Goal: Find specific page/section: Find specific page/section

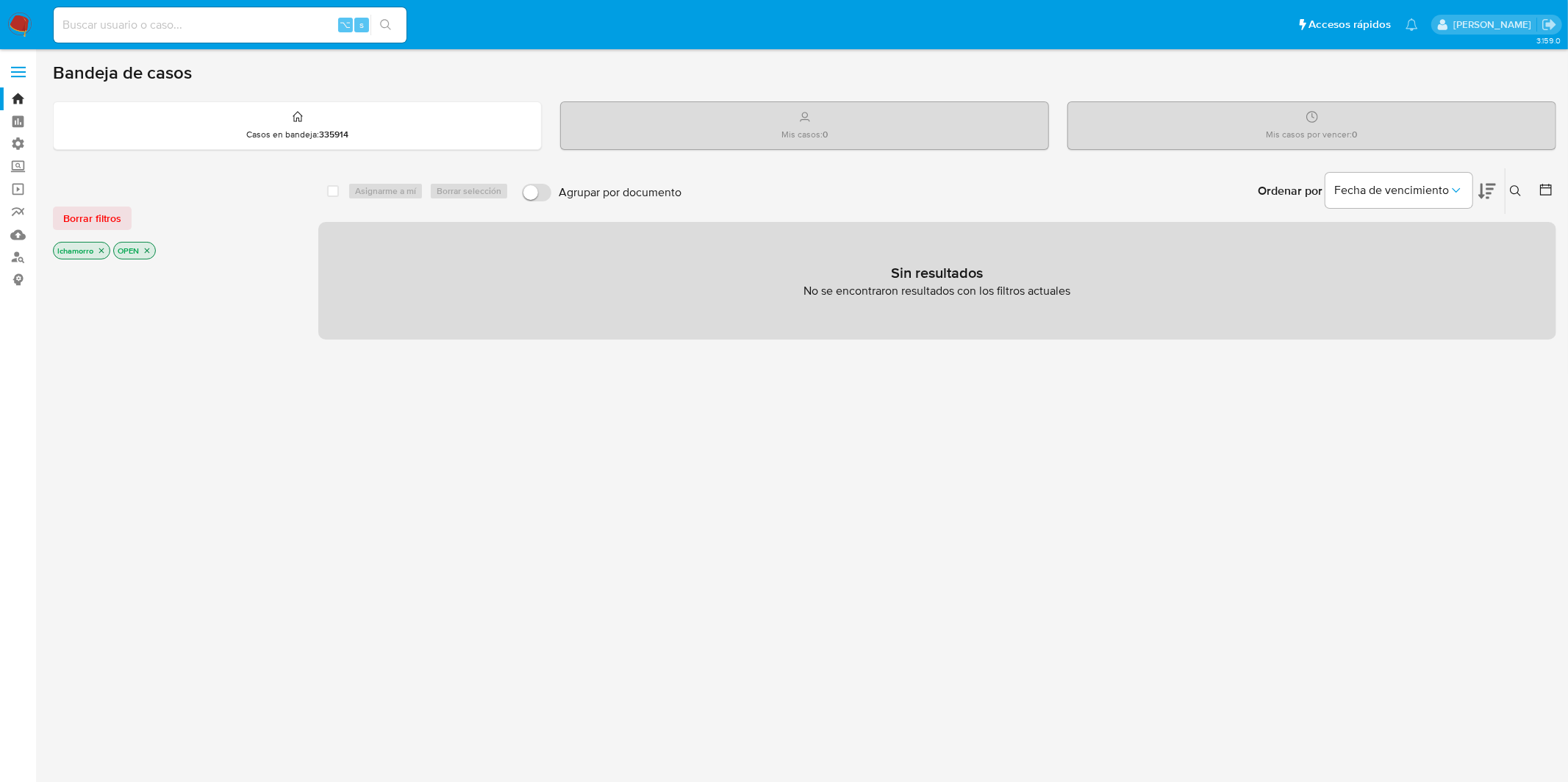
click at [231, 27] on input at bounding box center [229, 25] width 353 height 19
paste input "226616145"
type input "226616145"
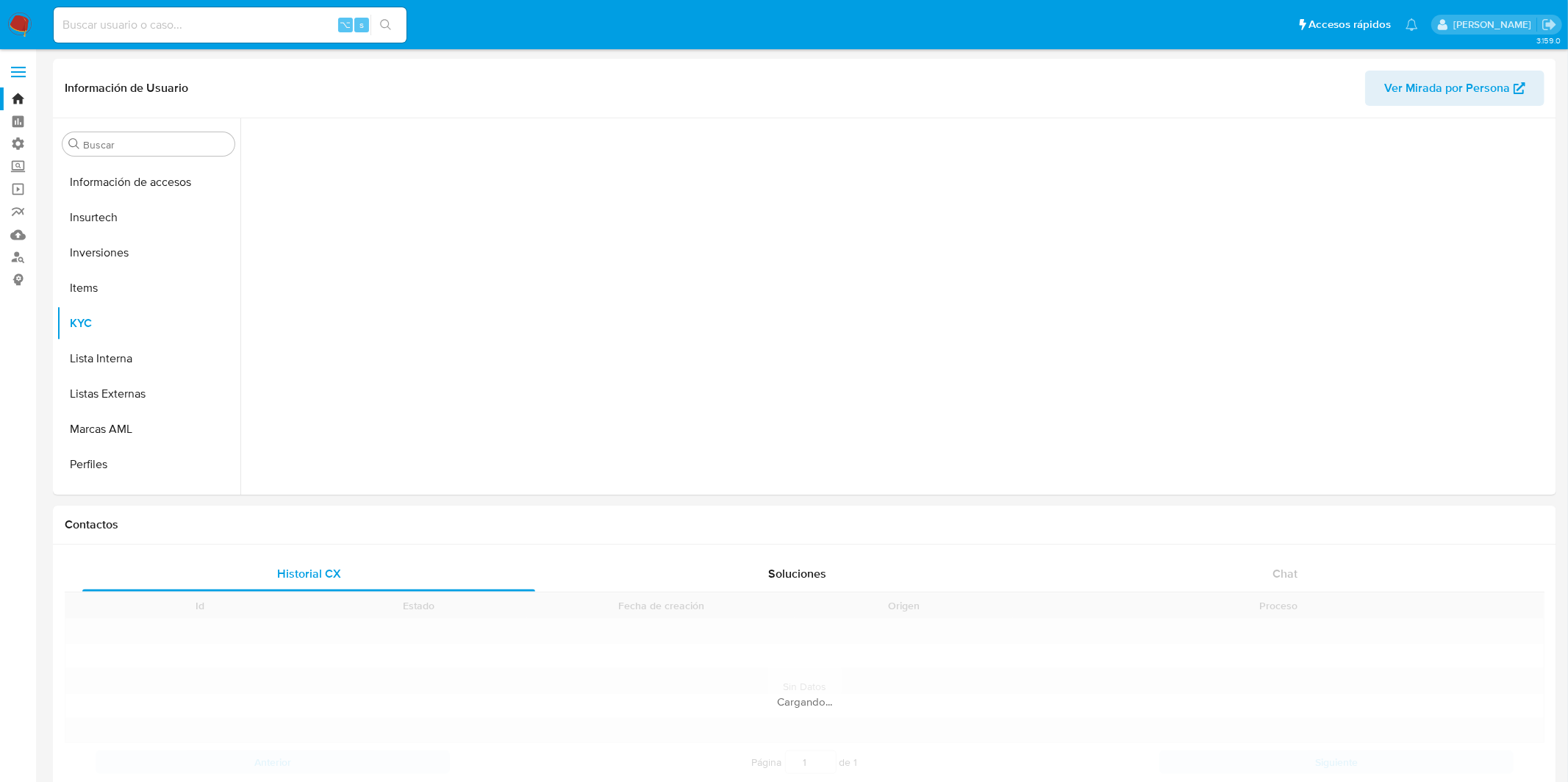
scroll to position [690, 0]
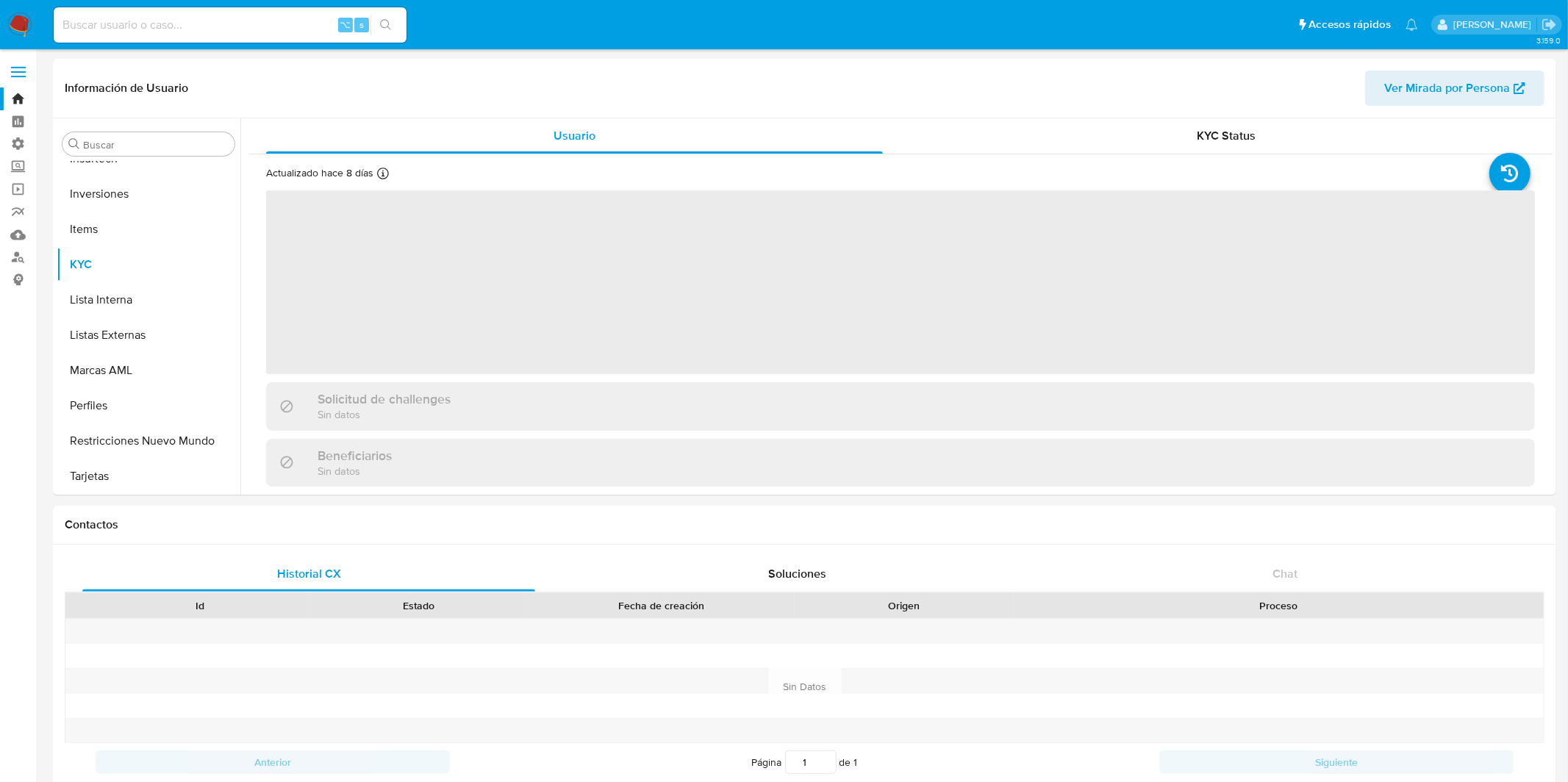
select select "10"
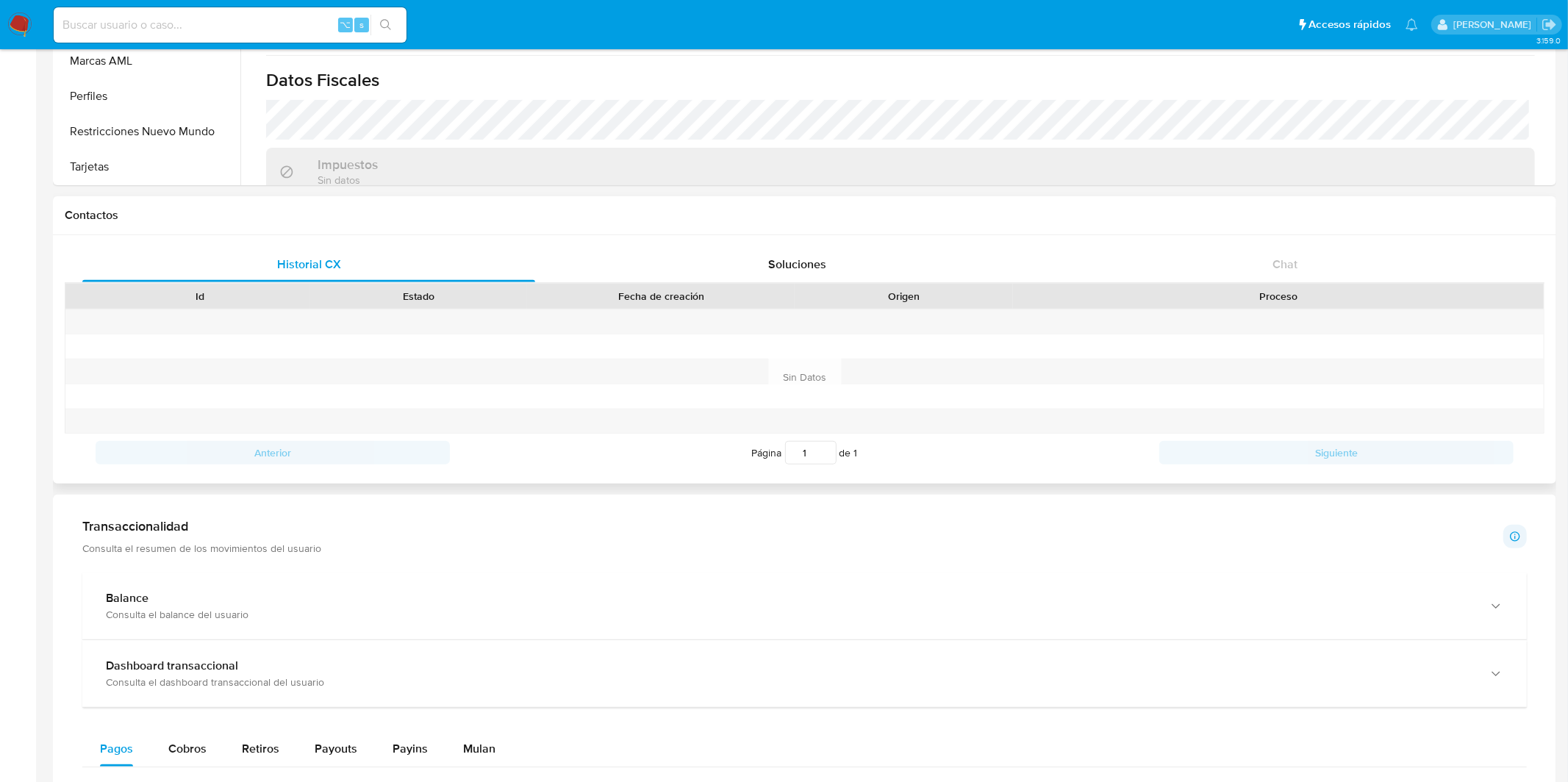
scroll to position [302, 0]
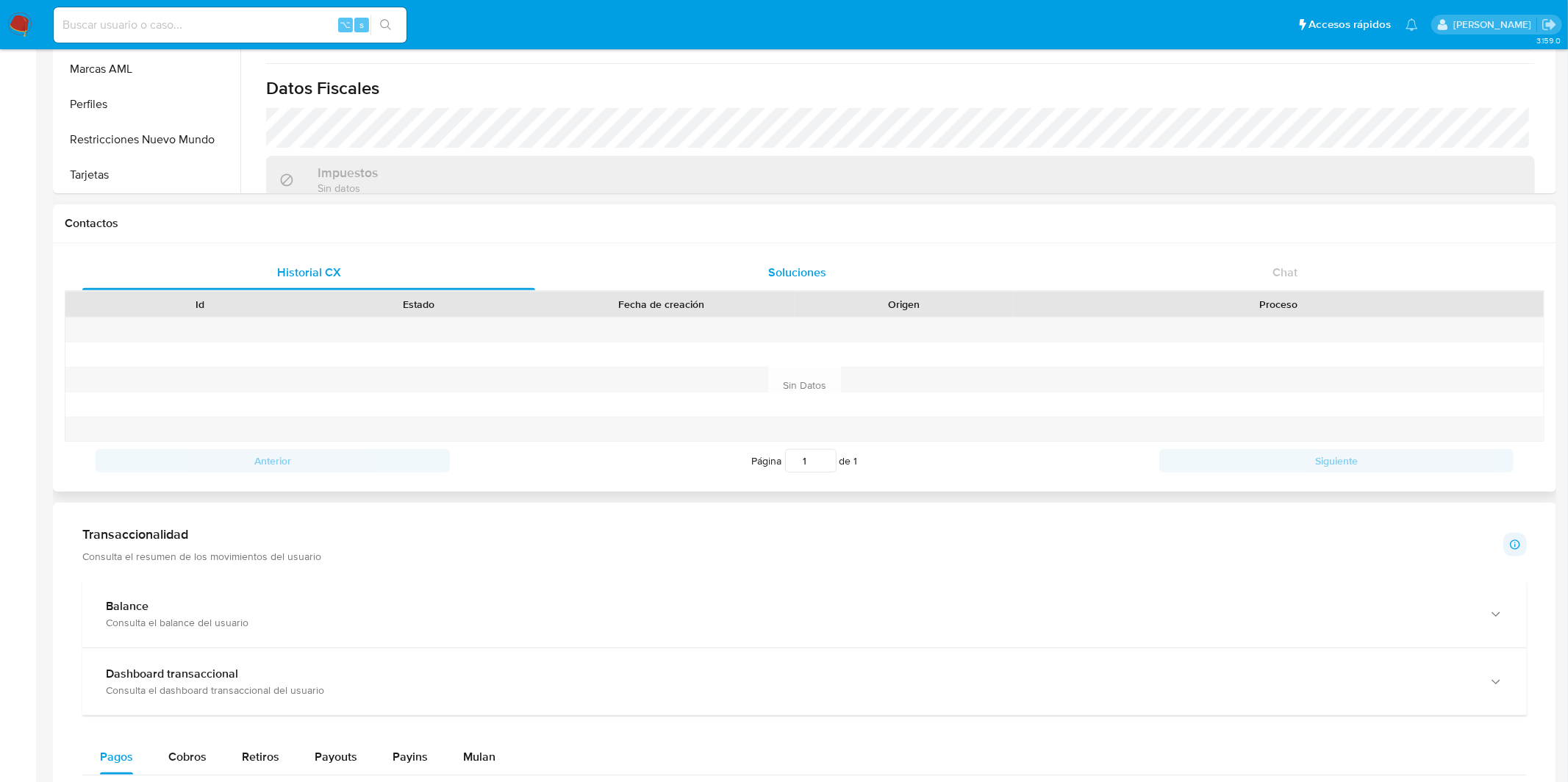
click at [823, 286] on div "Soluciones" at bounding box center [797, 272] width 453 height 35
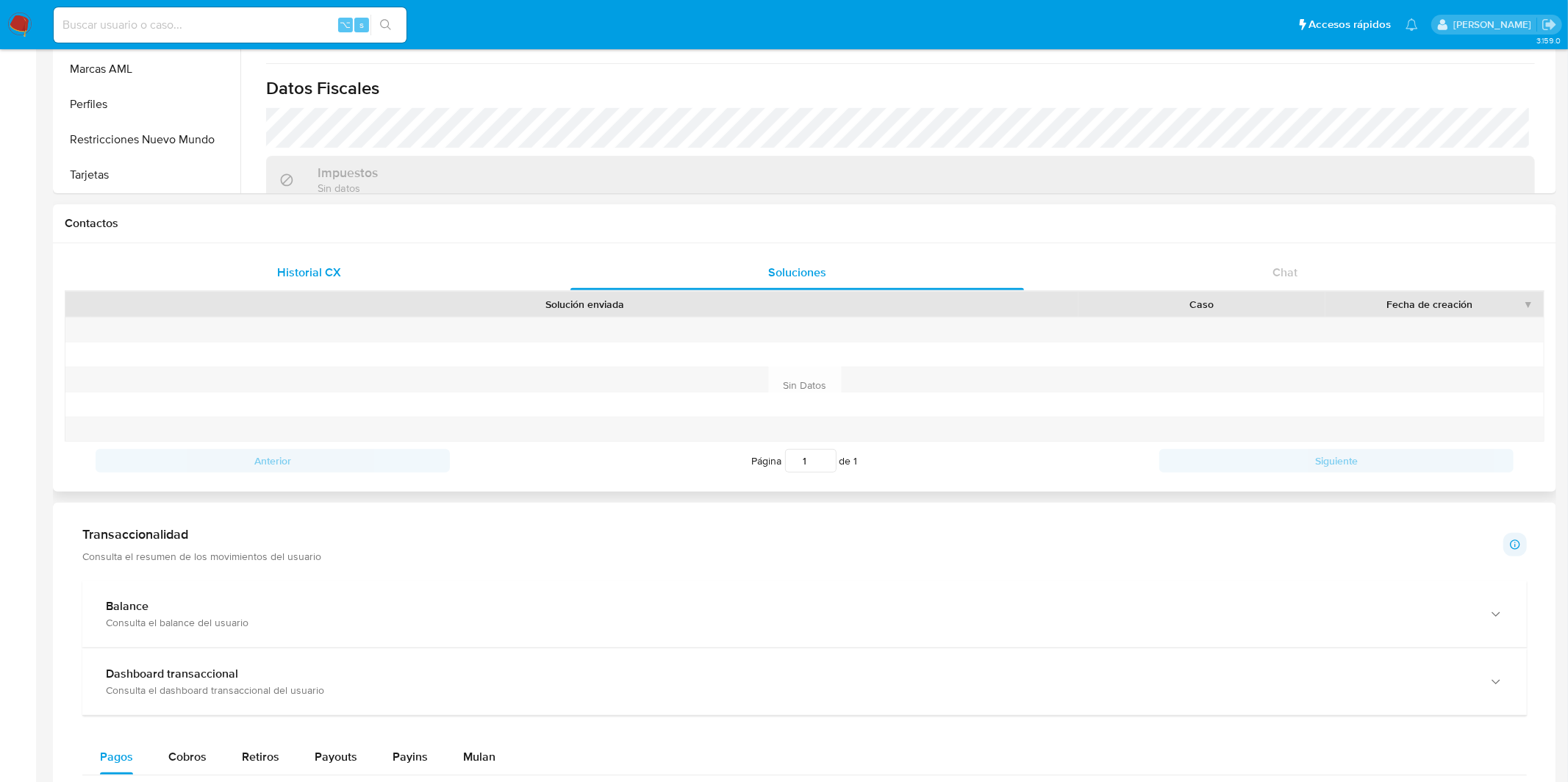
click at [415, 281] on div "Historial CX" at bounding box center [308, 272] width 453 height 35
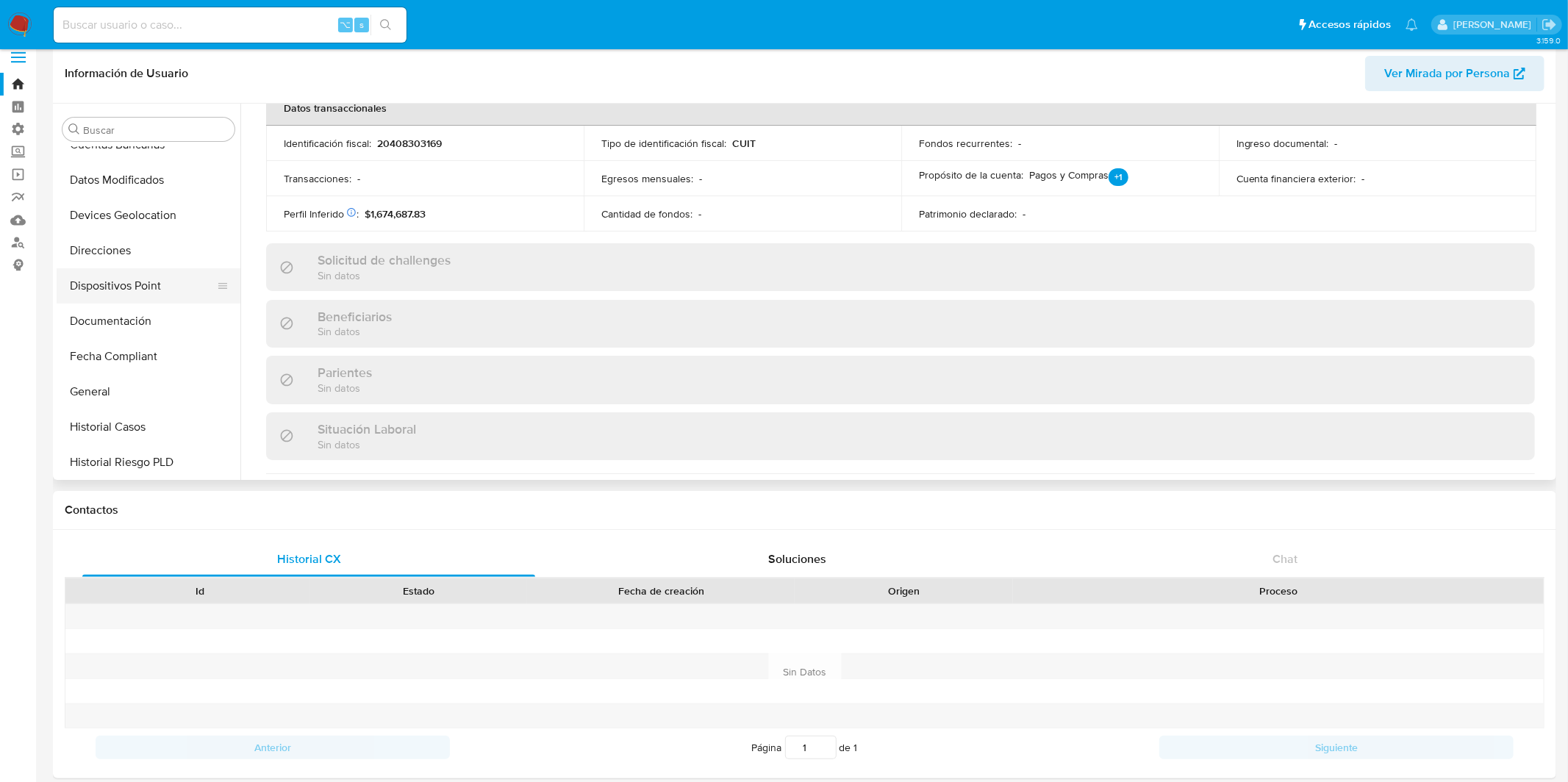
scroll to position [233, 0]
click at [137, 388] on button "General" at bounding box center [142, 389] width 172 height 35
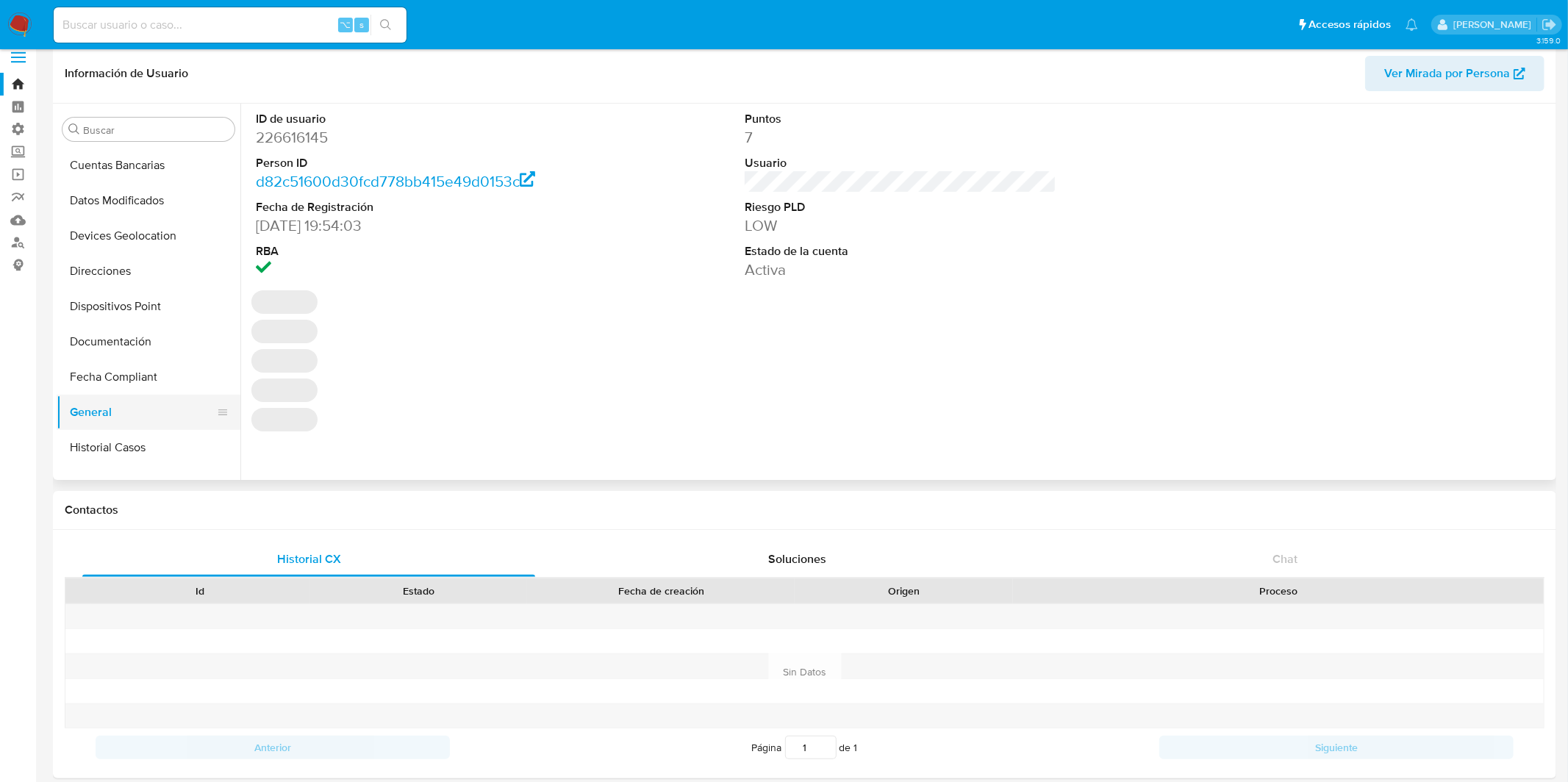
scroll to position [203, 0]
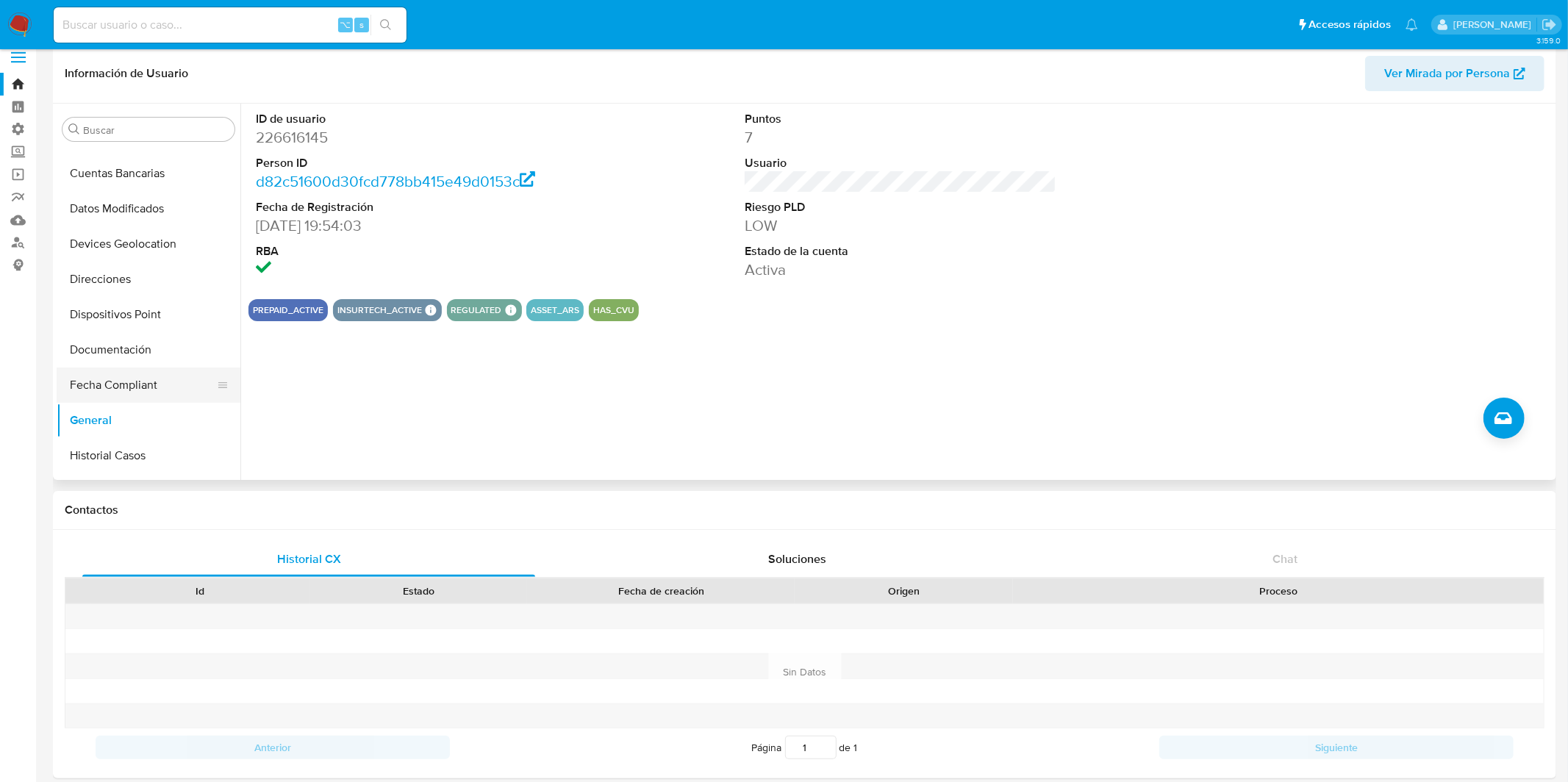
click at [135, 388] on button "Fecha Compliant" at bounding box center [142, 385] width 172 height 35
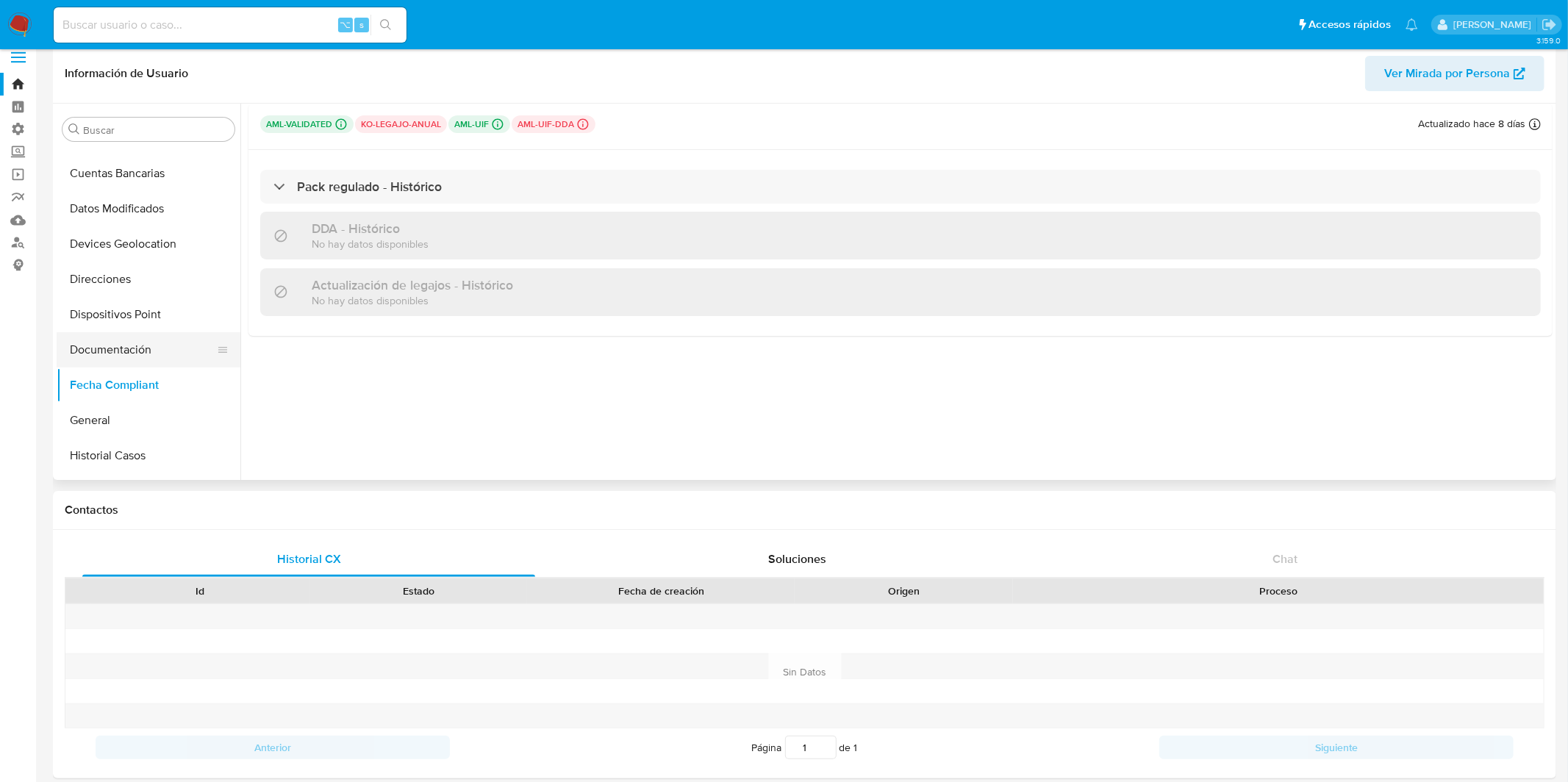
click at [135, 361] on button "Documentación" at bounding box center [142, 350] width 172 height 35
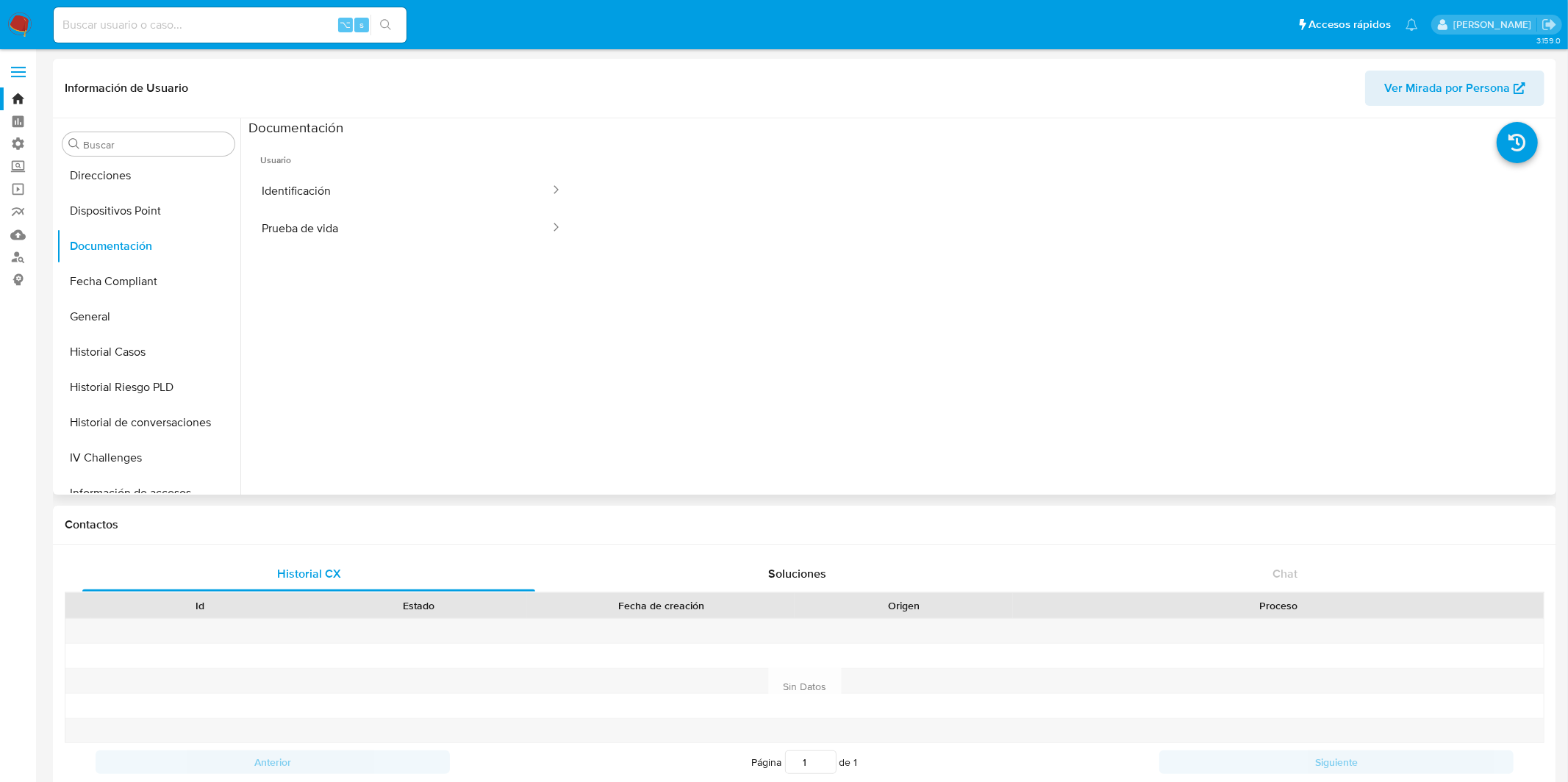
scroll to position [336, 0]
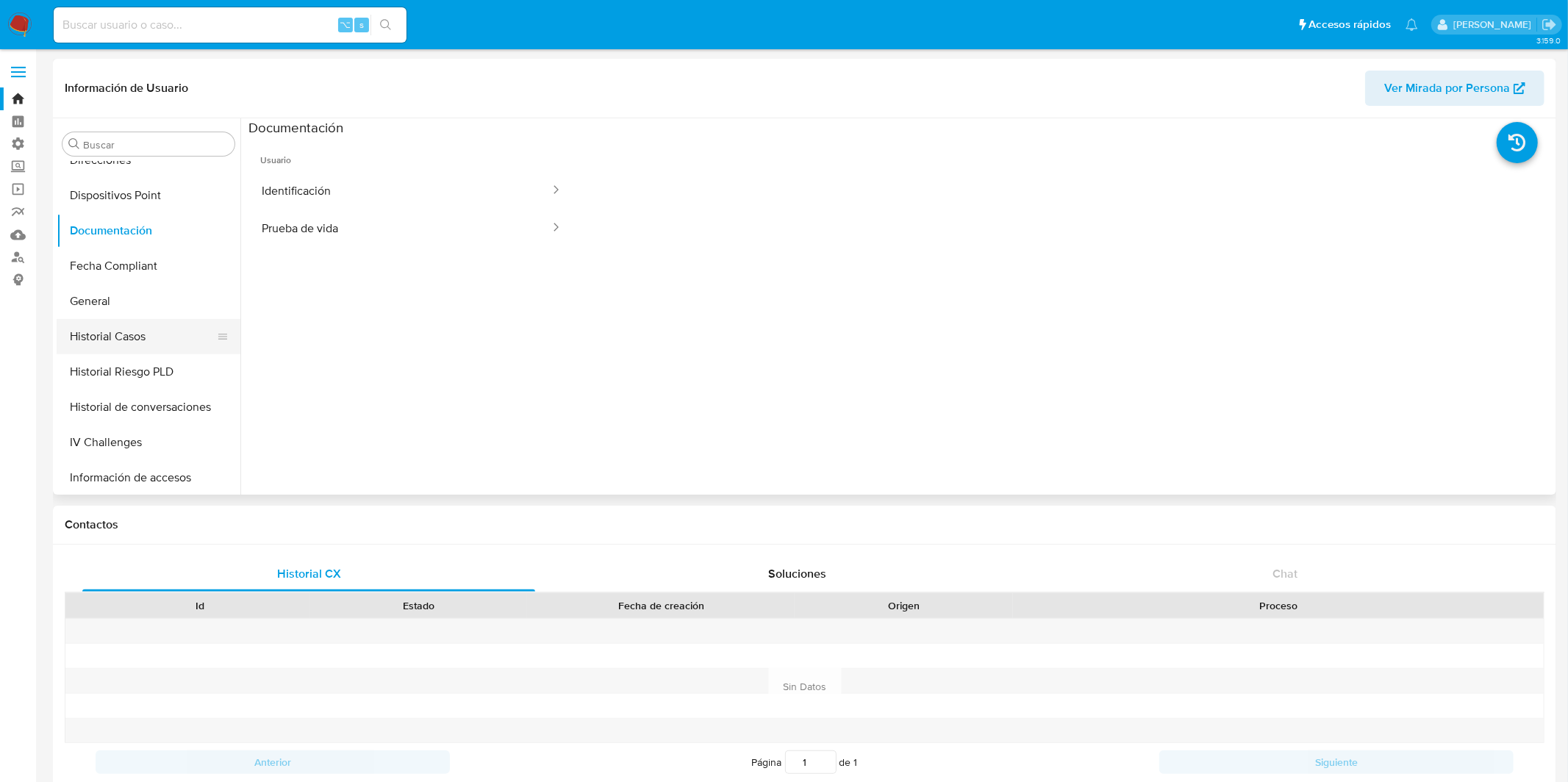
click at [147, 332] on button "Historial Casos" at bounding box center [142, 336] width 172 height 35
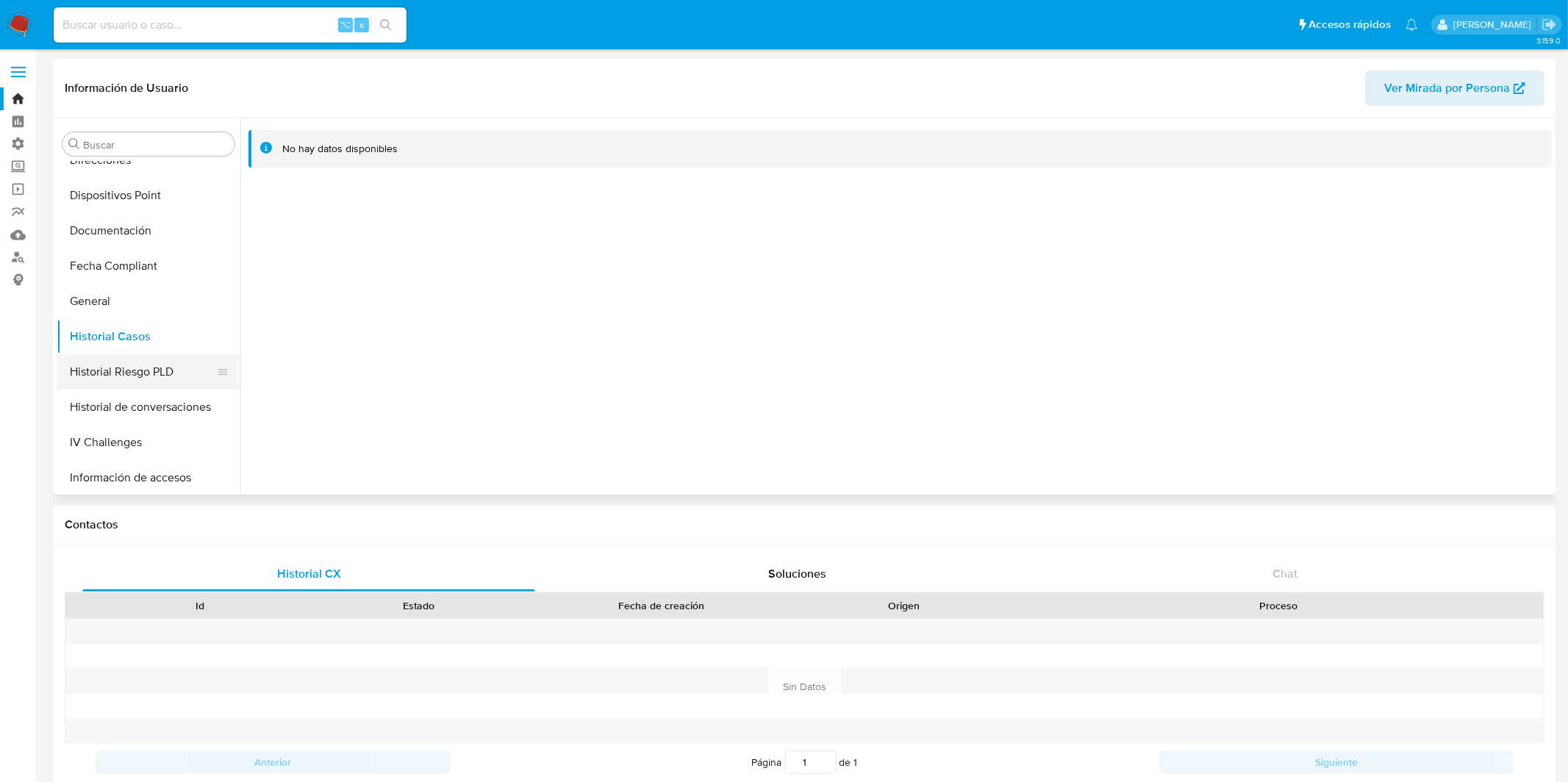
click at [147, 366] on button "Historial Riesgo PLD" at bounding box center [142, 371] width 172 height 35
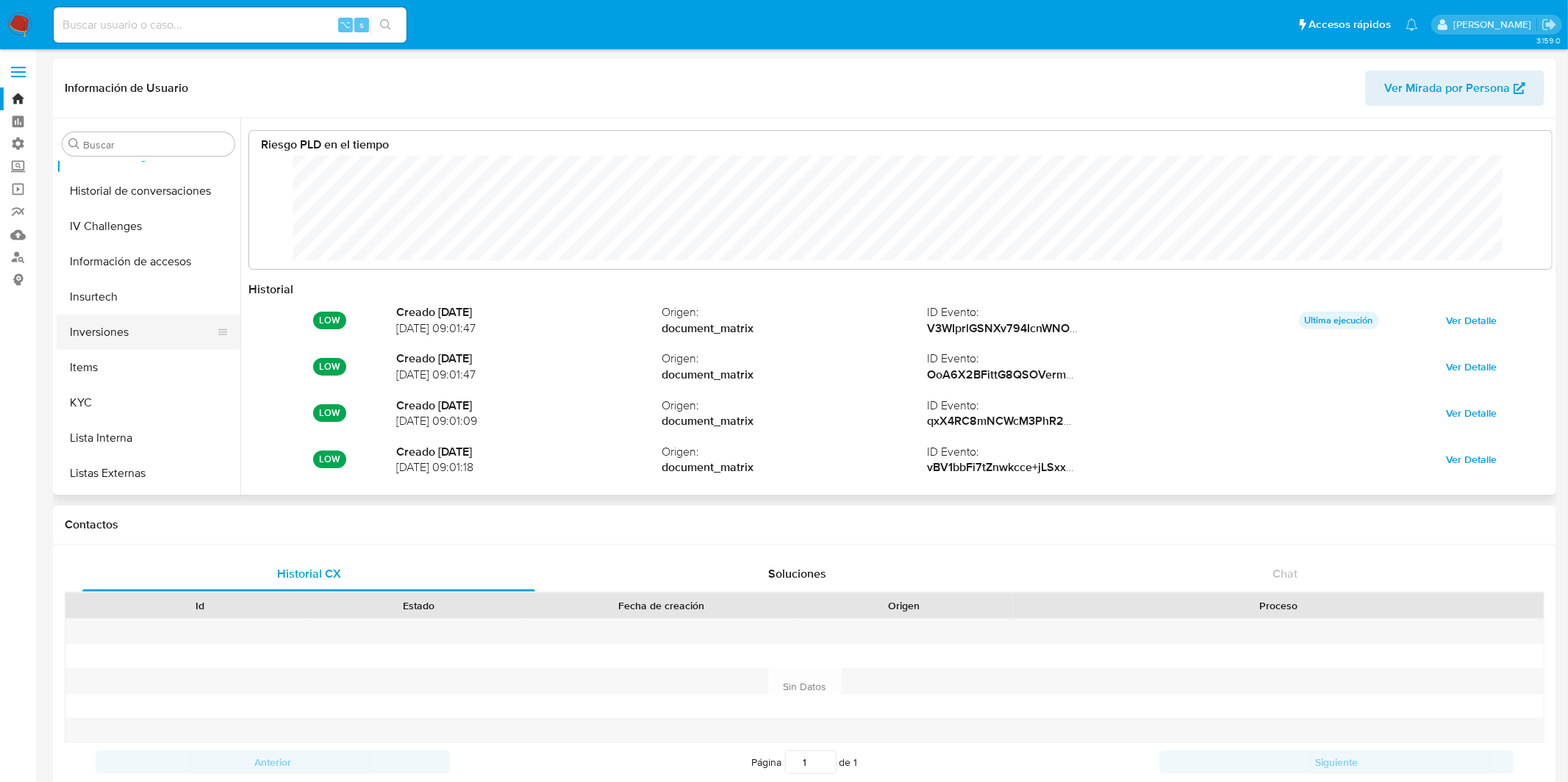
scroll to position [568, 0]
click at [118, 384] on button "KYC" at bounding box center [142, 386] width 172 height 35
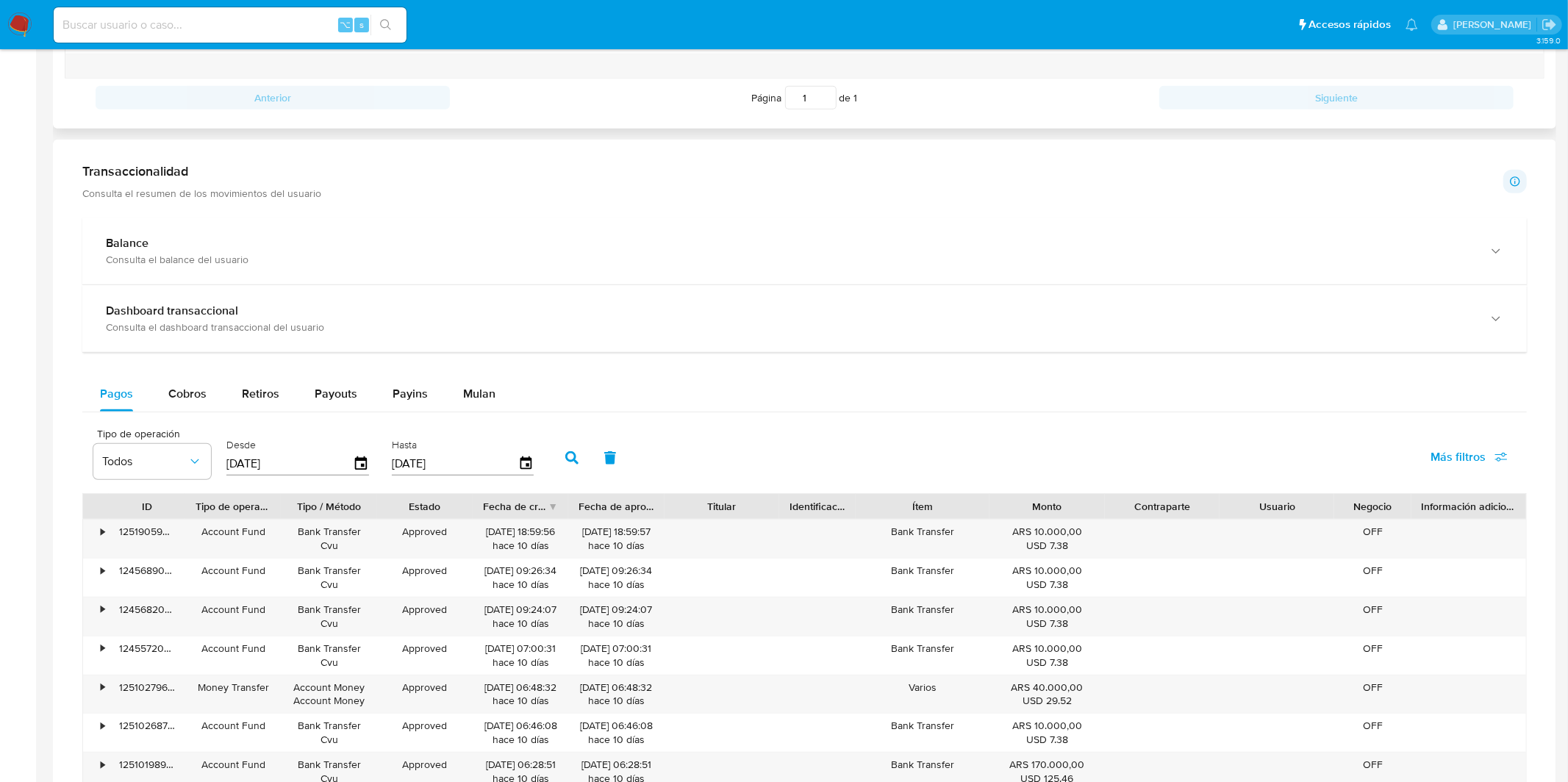
scroll to position [663, 0]
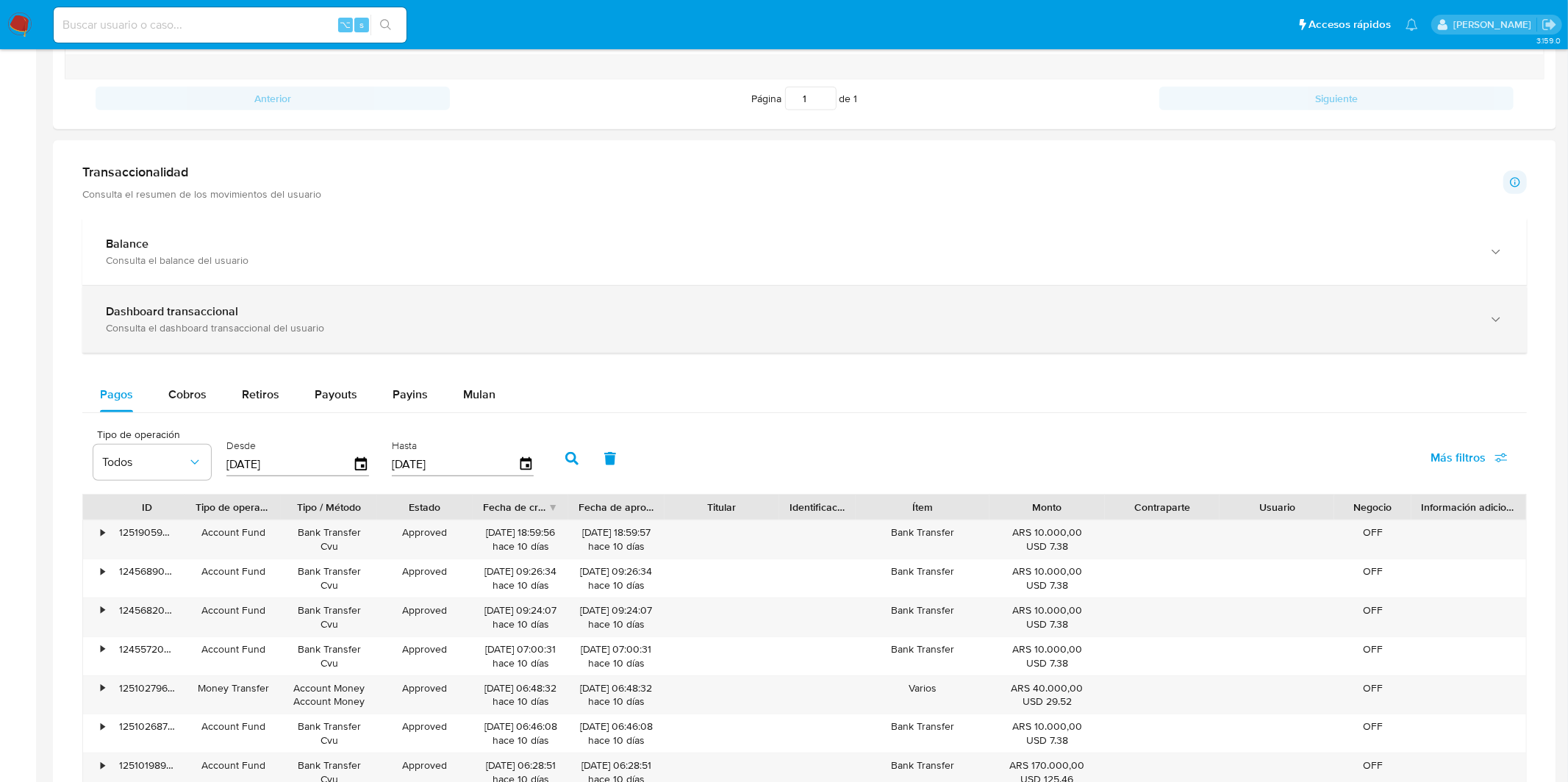
click at [337, 331] on div "Consulta el dashboard transaccional del usuario" at bounding box center [790, 328] width 1368 height 14
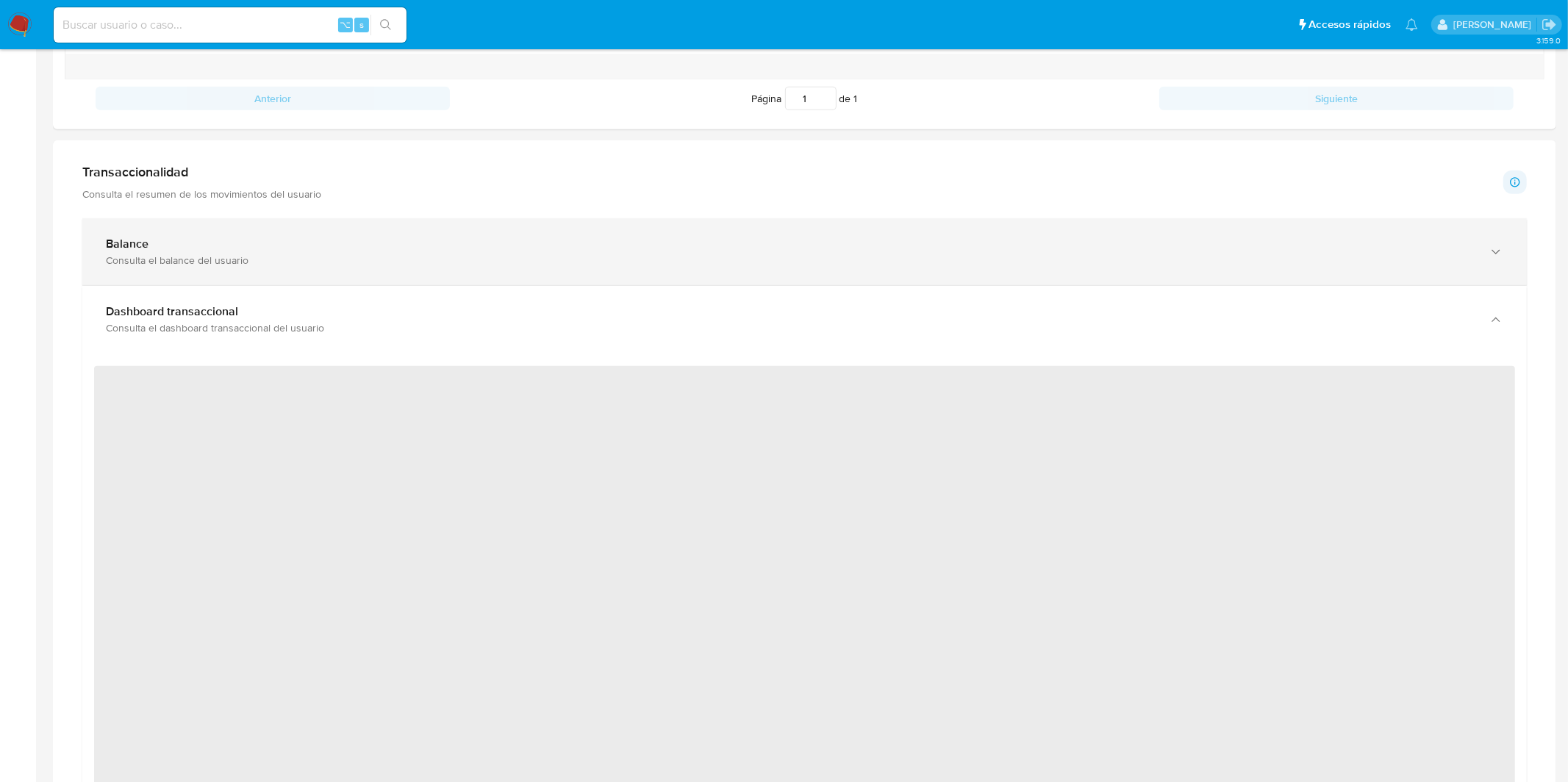
click at [1511, 248] on div "Balance Consulta el balance del usuario" at bounding box center [804, 251] width 1445 height 67
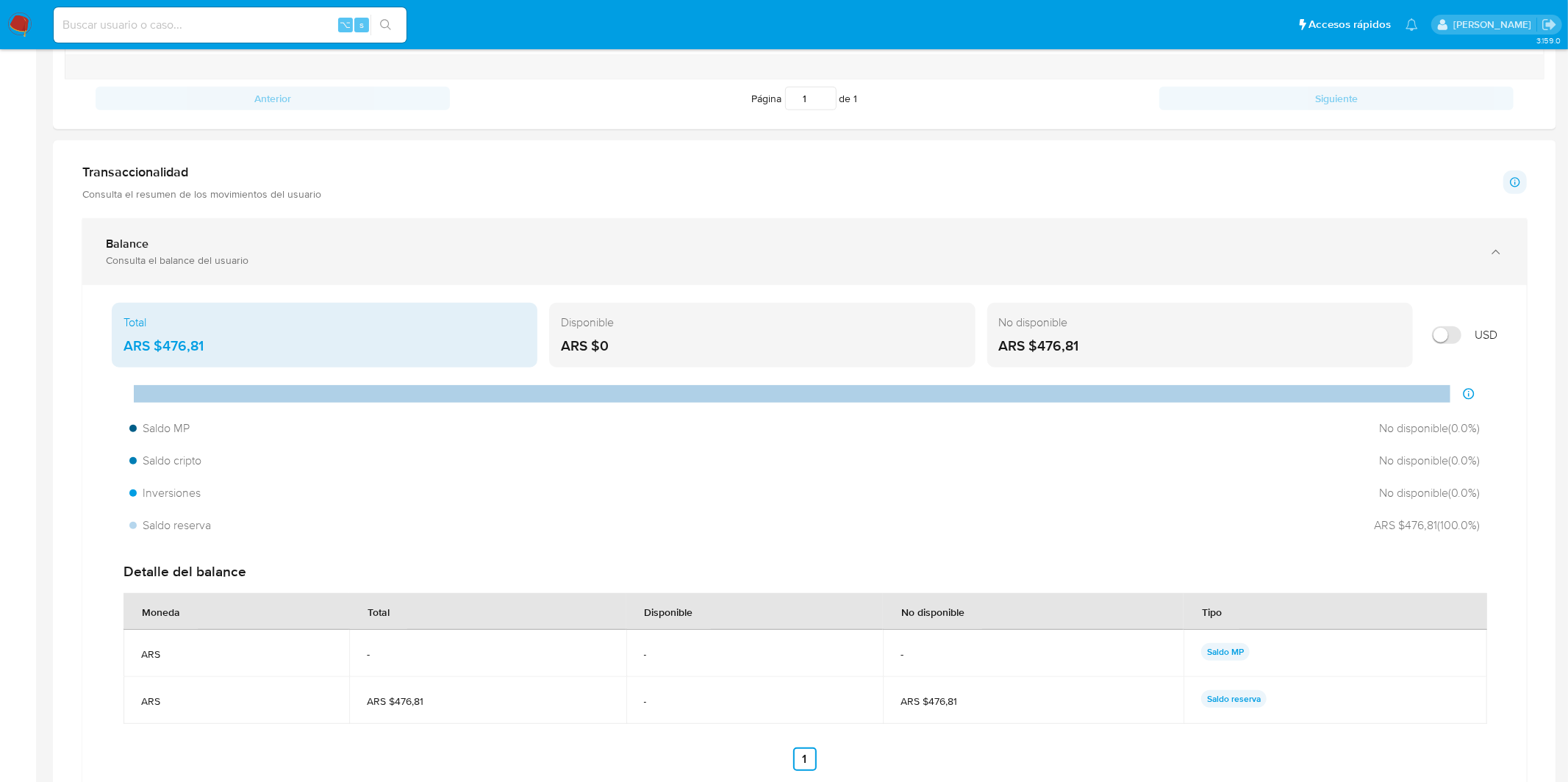
click at [1497, 249] on icon "button" at bounding box center [1497, 252] width 15 height 15
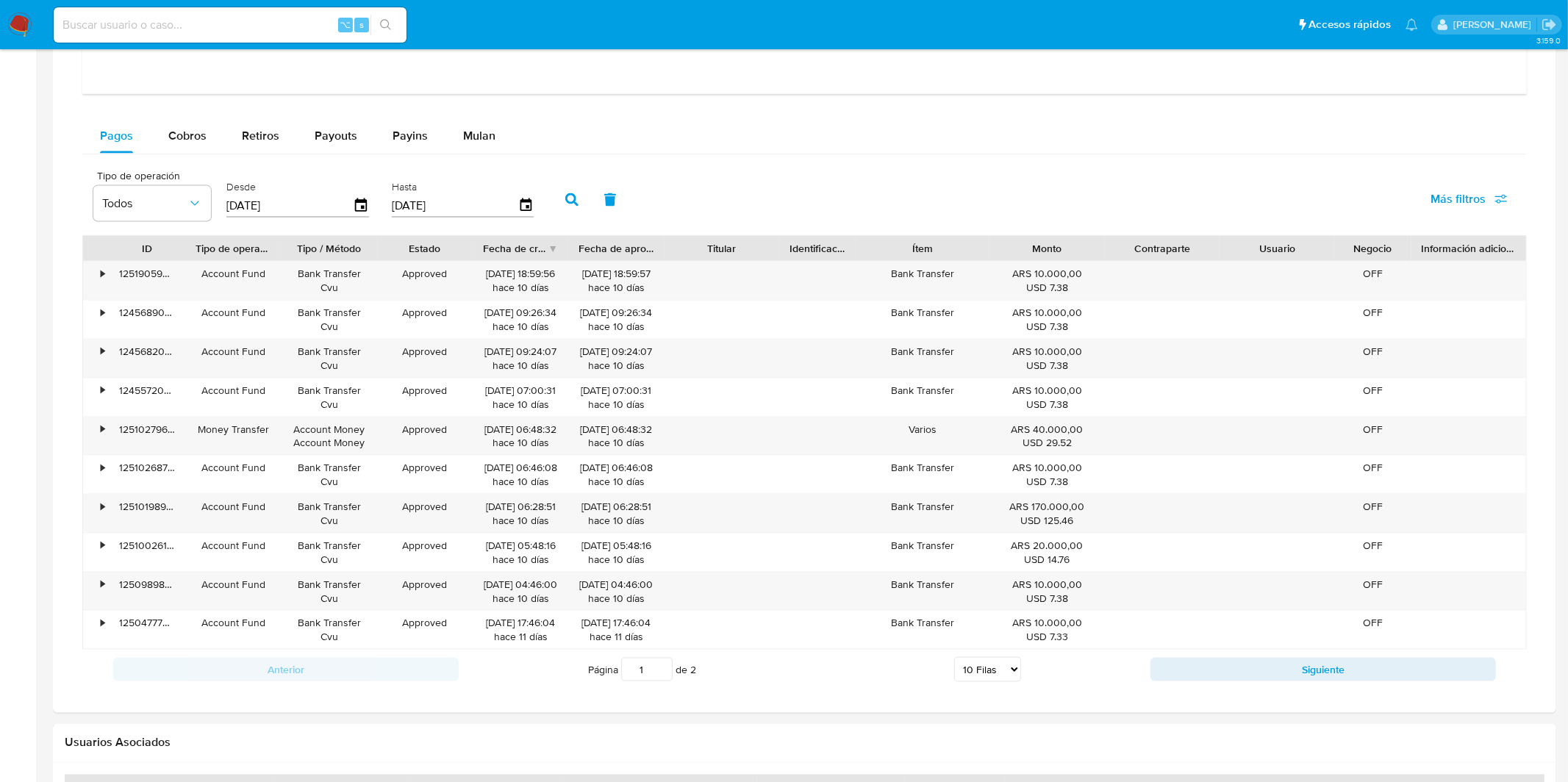
scroll to position [1614, 0]
click at [203, 16] on input at bounding box center [229, 25] width 353 height 19
paste input "733664657"
type input "733664657"
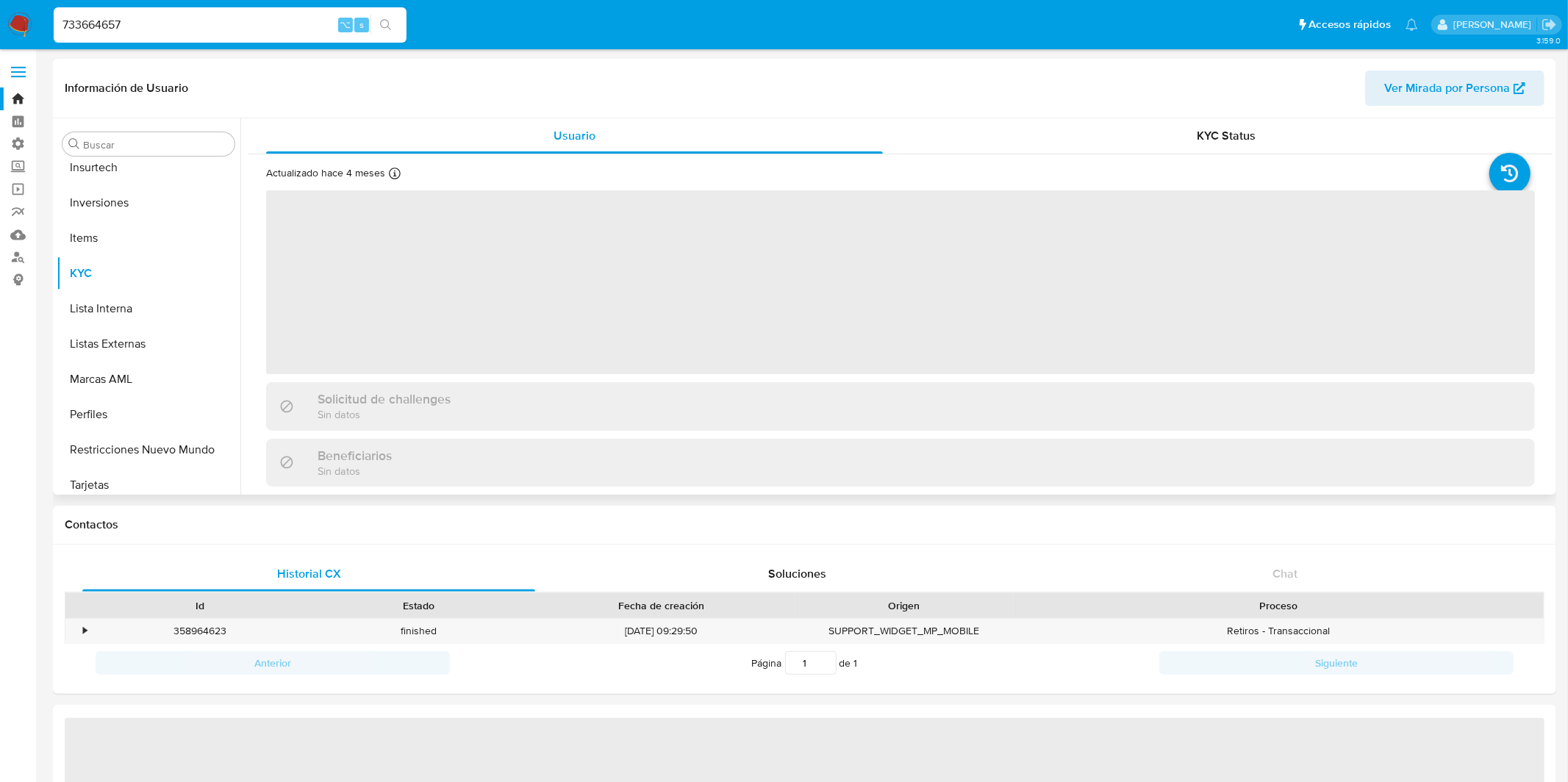
scroll to position [690, 0]
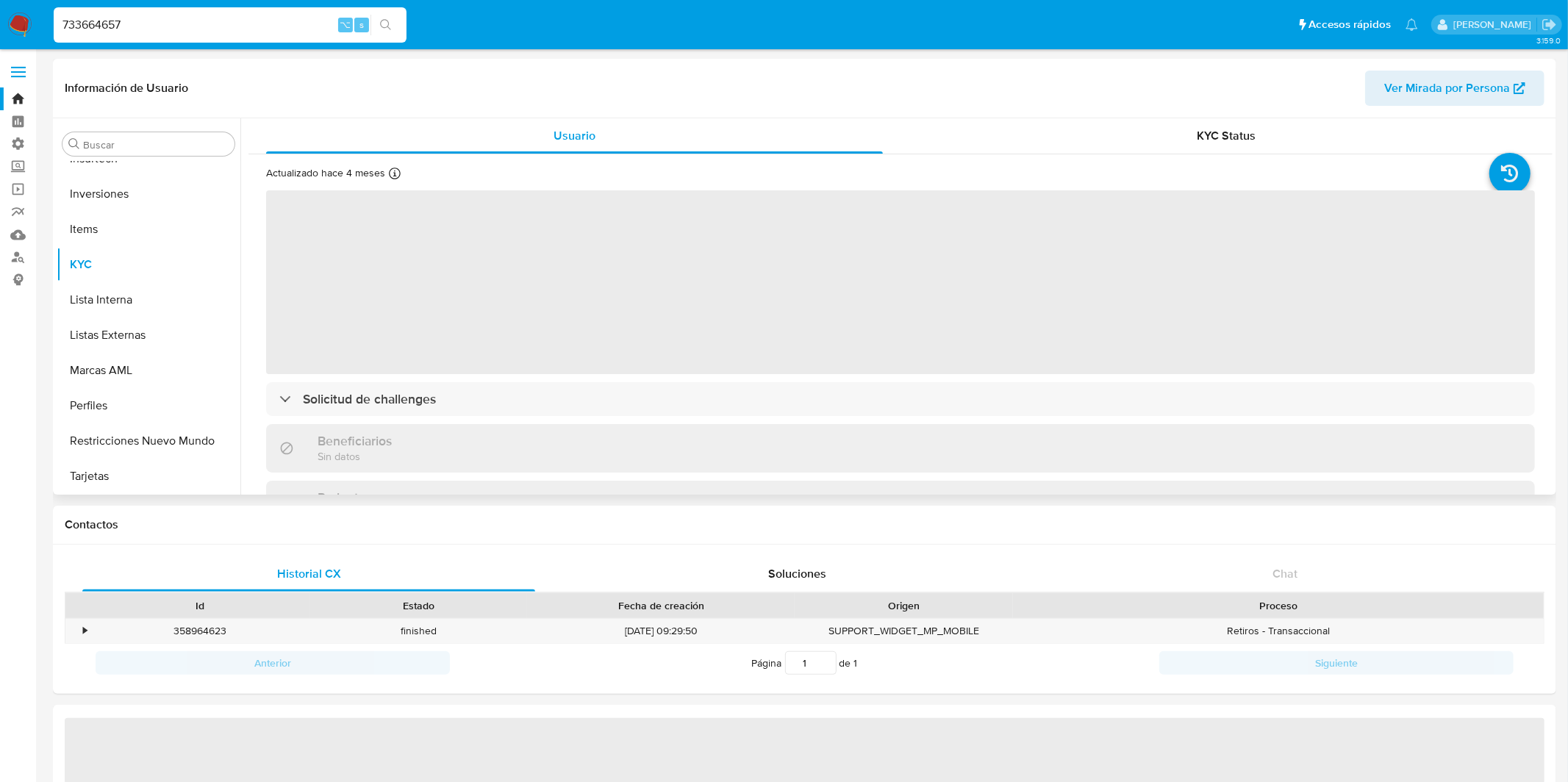
select select "10"
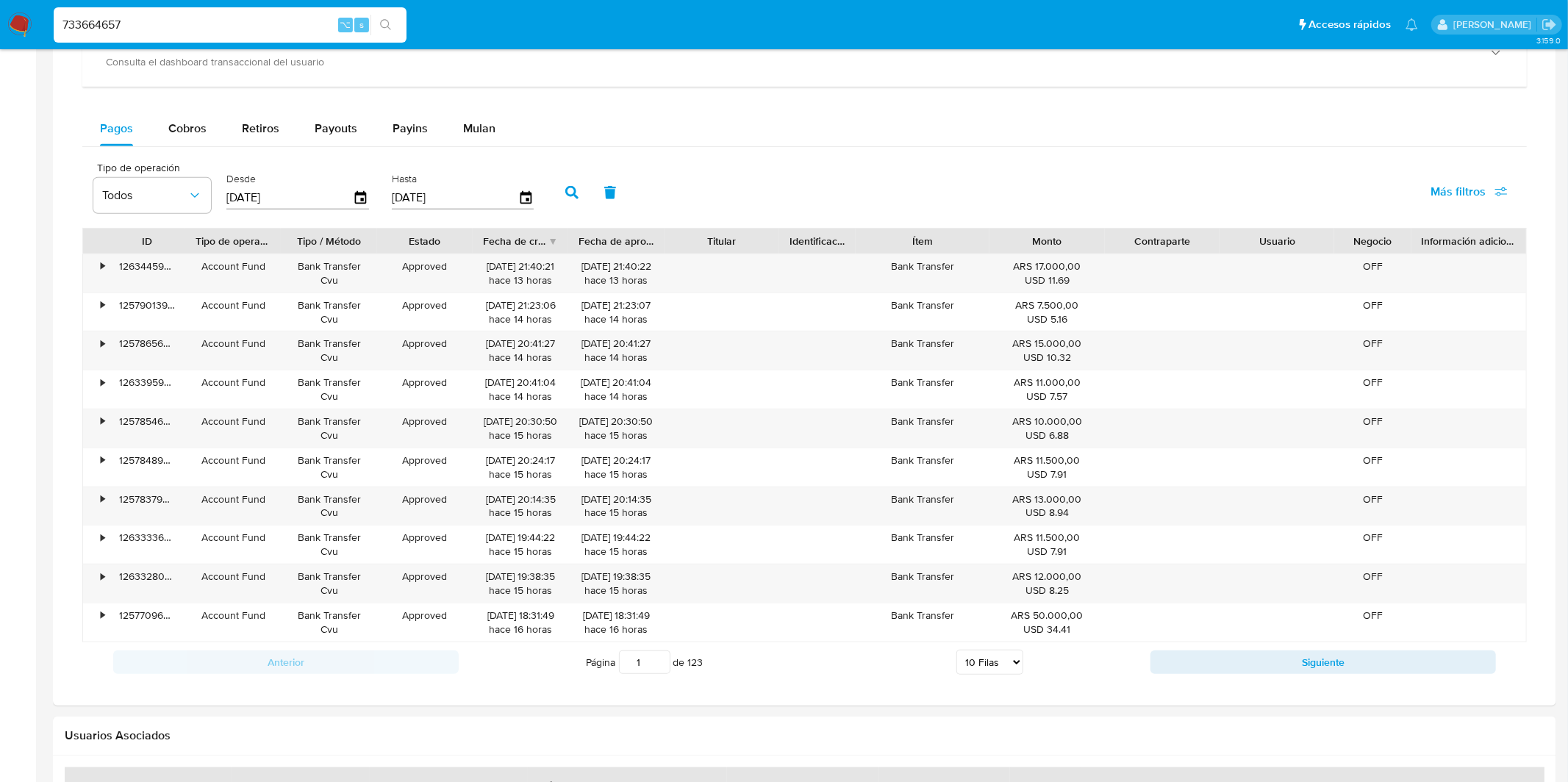
scroll to position [745, 0]
click at [236, 38] on div "733664657 ⌥ s" at bounding box center [229, 25] width 353 height 35
click at [236, 37] on div "733664657 ⌥ s" at bounding box center [229, 25] width 353 height 35
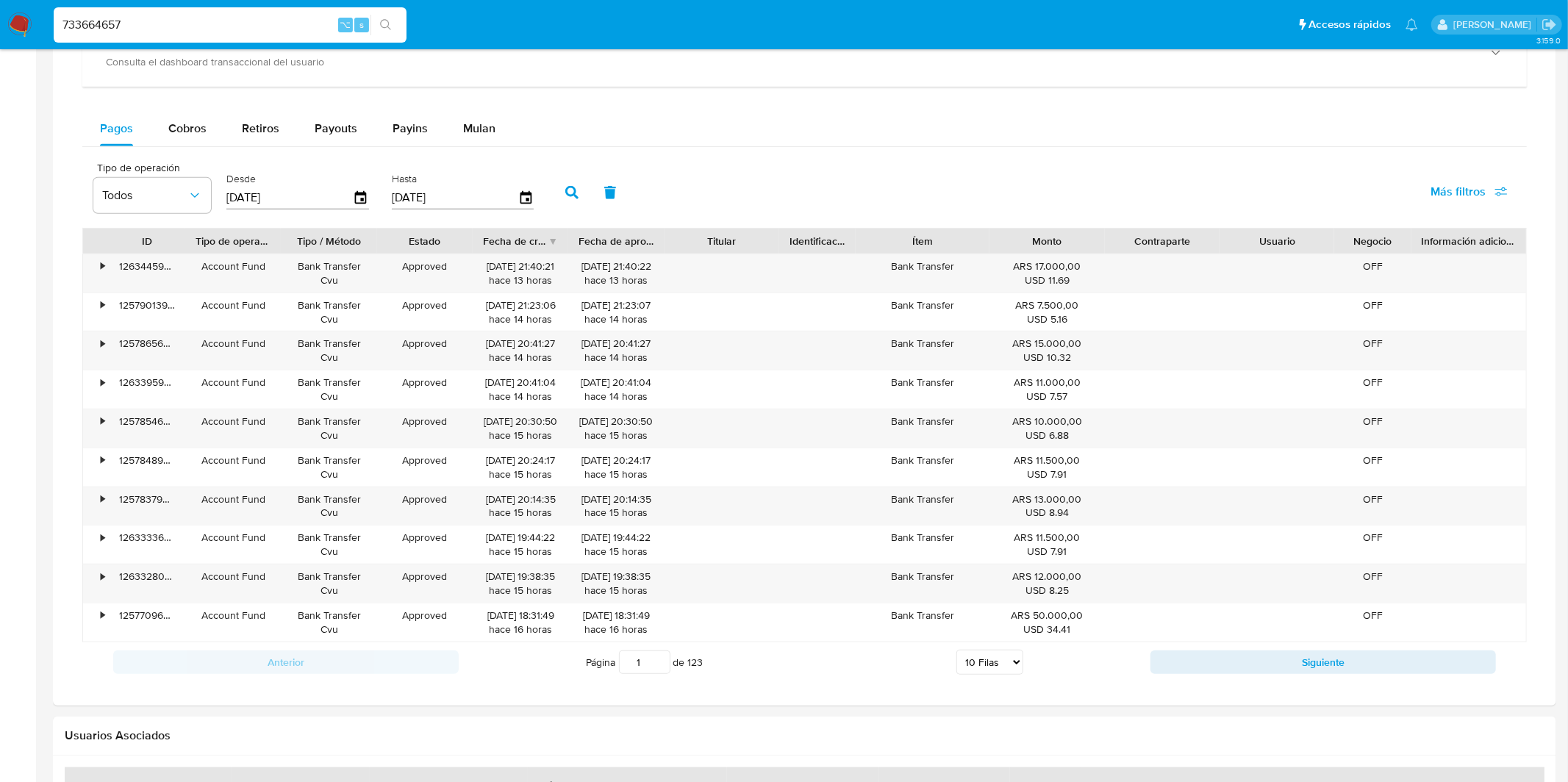
click at [236, 33] on input "733664657" at bounding box center [229, 25] width 353 height 19
paste input "236426477"
type input "236426477"
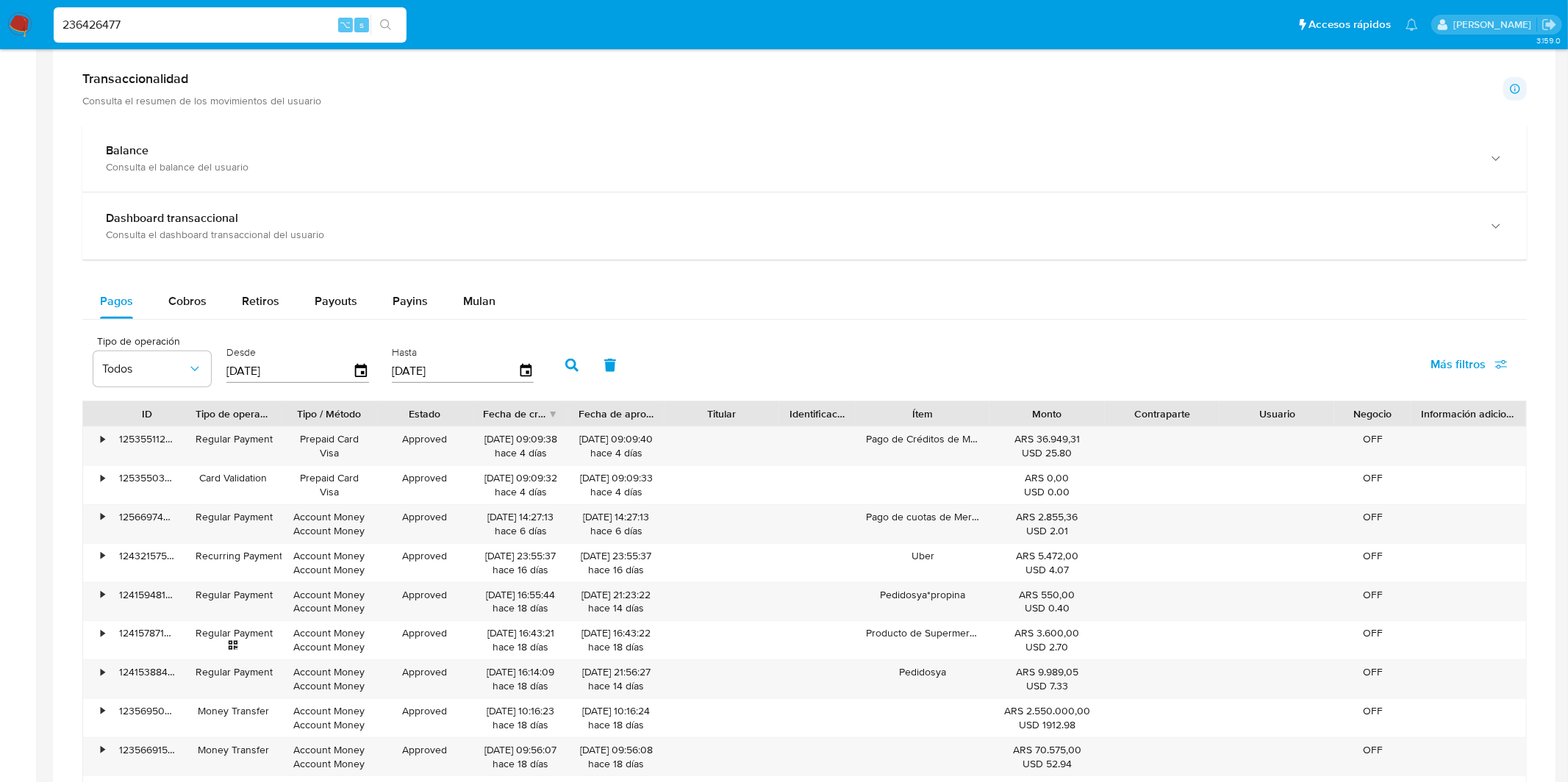
scroll to position [752, 0]
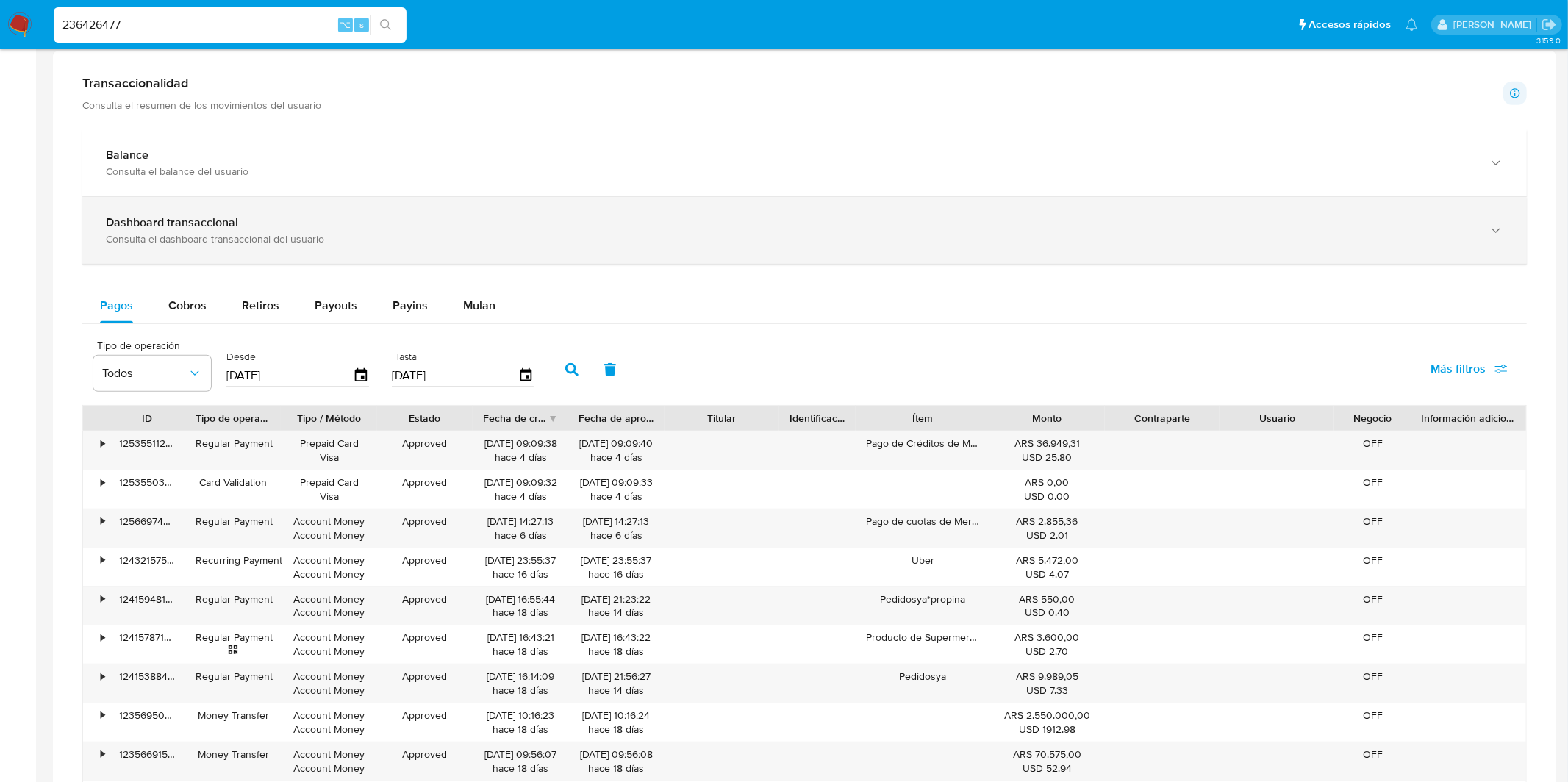
click at [881, 244] on div "Consulta el dashboard transaccional del usuario" at bounding box center [790, 239] width 1368 height 14
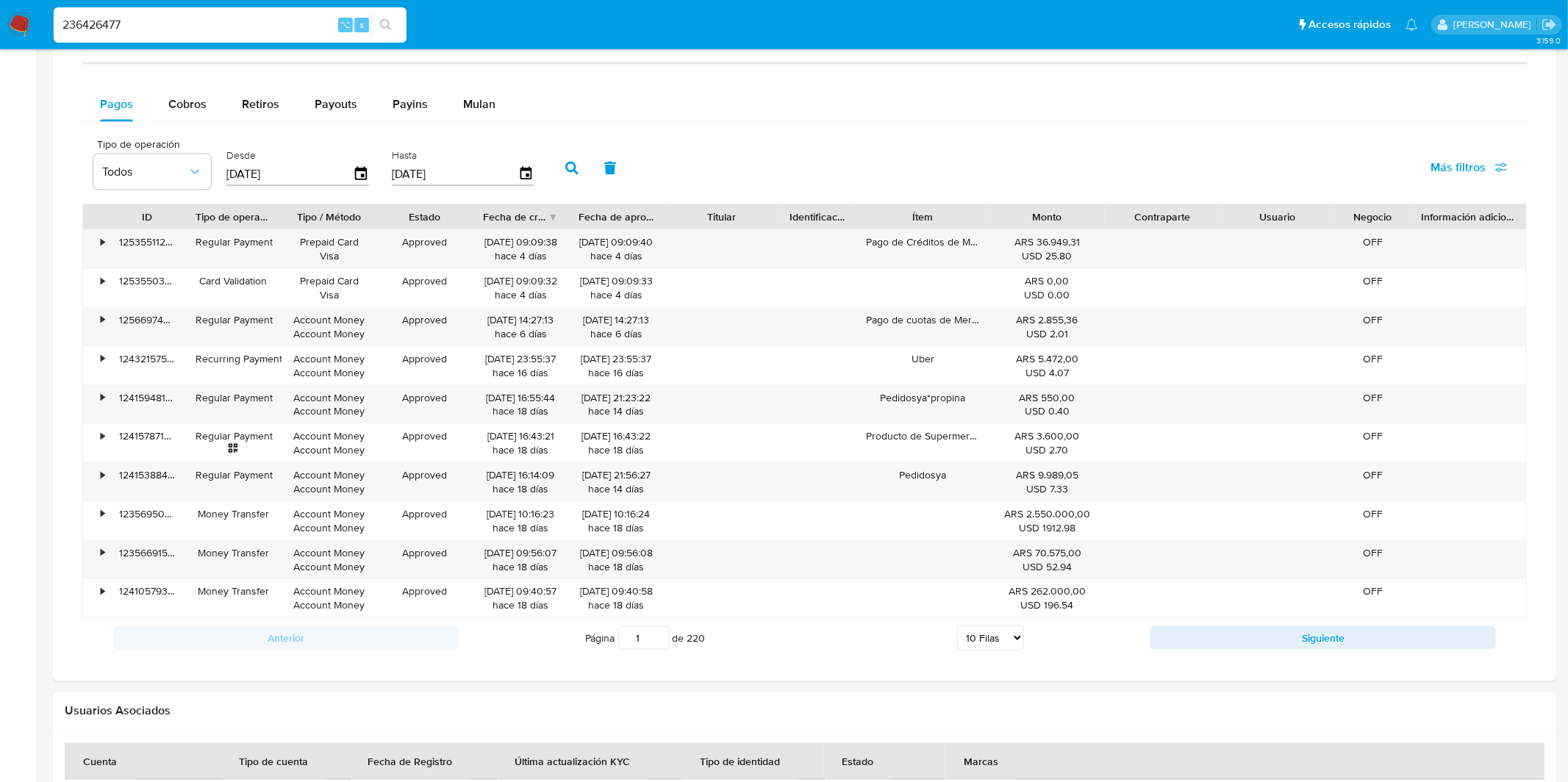
scroll to position [1663, 0]
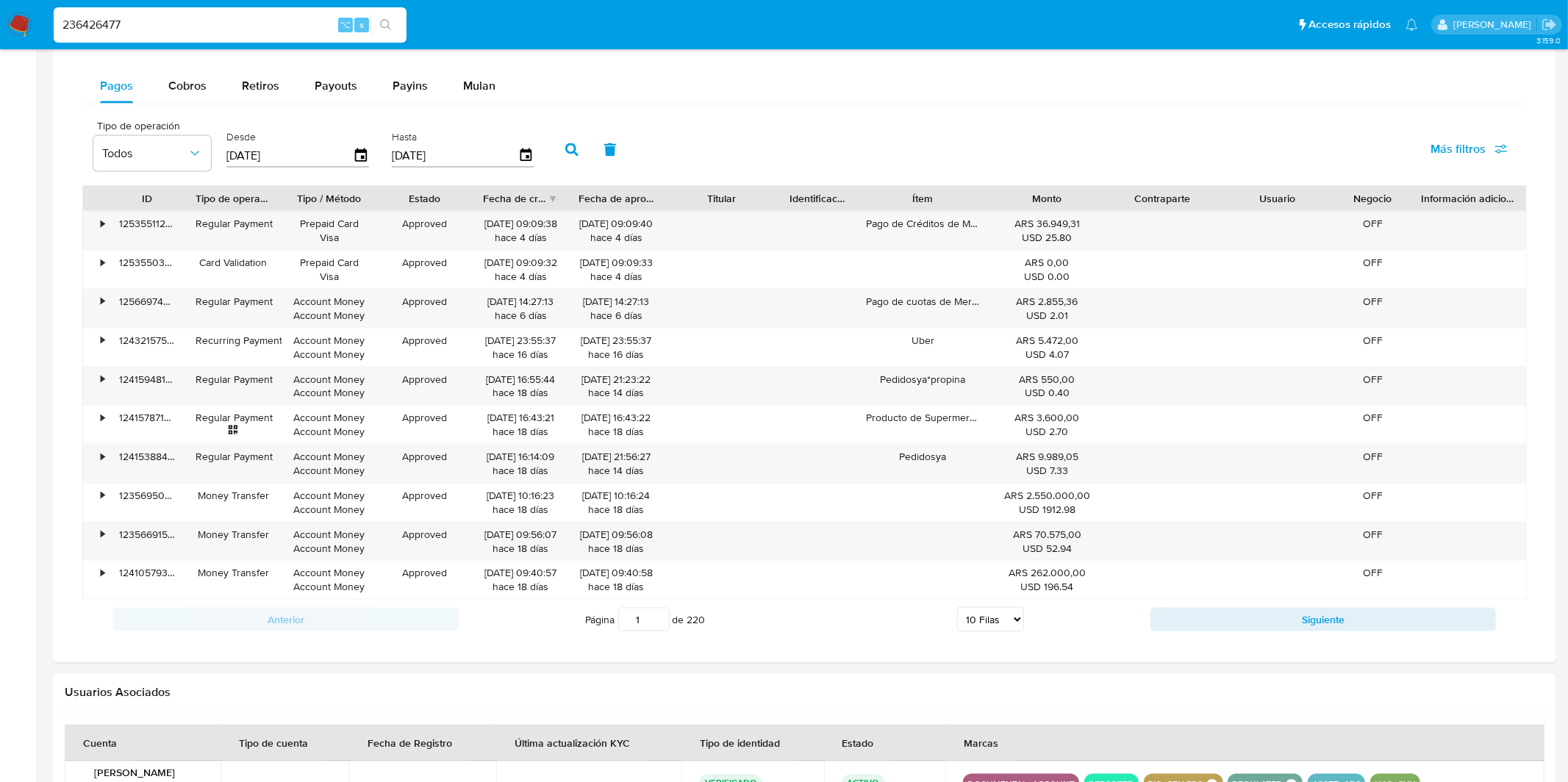
click at [1001, 624] on select "5 Filas 10 Filas 20 Filas 25 Filas 50 Filas 100 Filas" at bounding box center [990, 619] width 67 height 25
select select "100"
click at [957, 610] on select "5 Filas 10 Filas 20 Filas 25 Filas 50 Filas 100 Filas" at bounding box center [990, 619] width 67 height 25
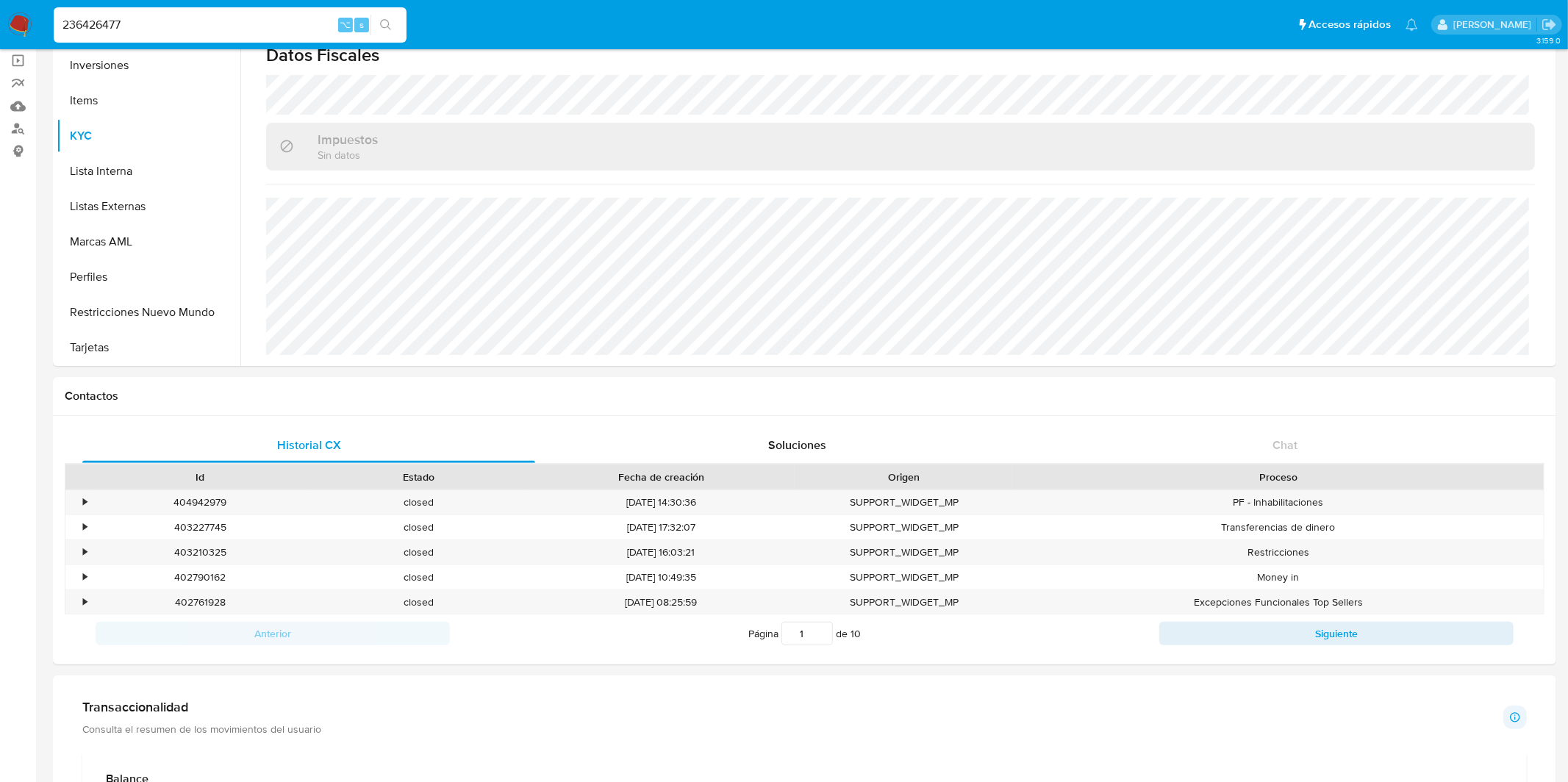
scroll to position [787, 0]
